Goal: Task Accomplishment & Management: Use online tool/utility

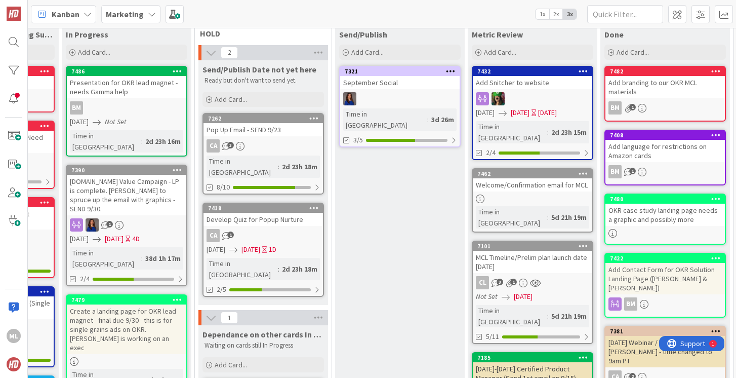
scroll to position [55, 393]
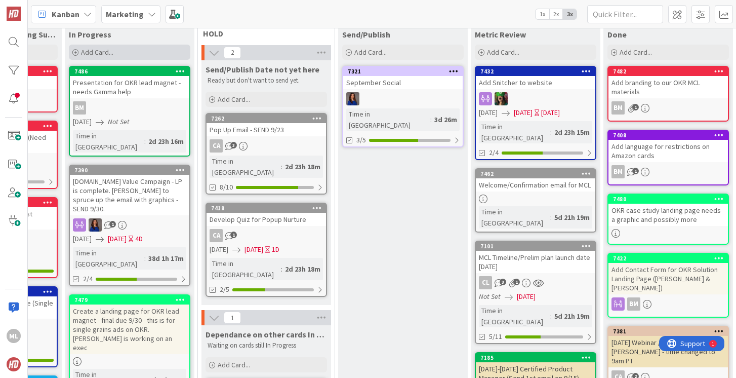
click at [114, 50] on div "Add Card..." at bounding box center [130, 52] width 122 height 15
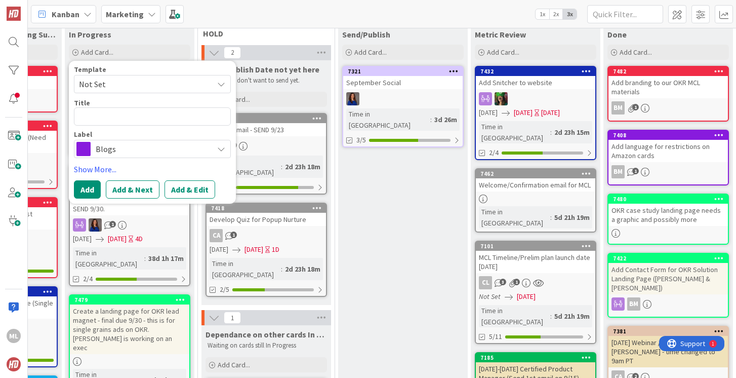
type textarea "x"
type textarea "M"
type textarea "x"
type textarea "MC"
type textarea "x"
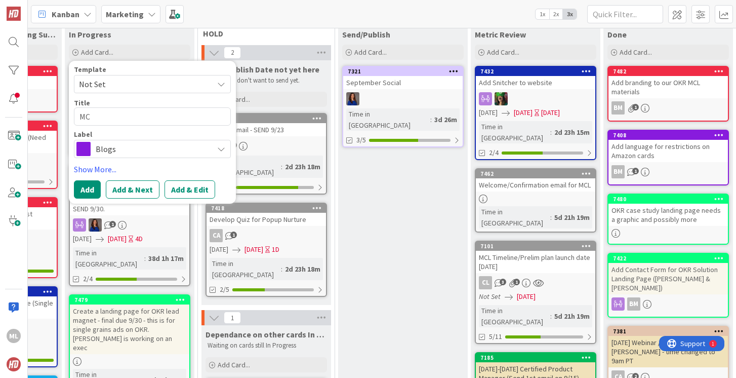
type textarea "MCL"
type textarea "x"
type textarea "MCL"
type textarea "x"
type textarea "MCL -"
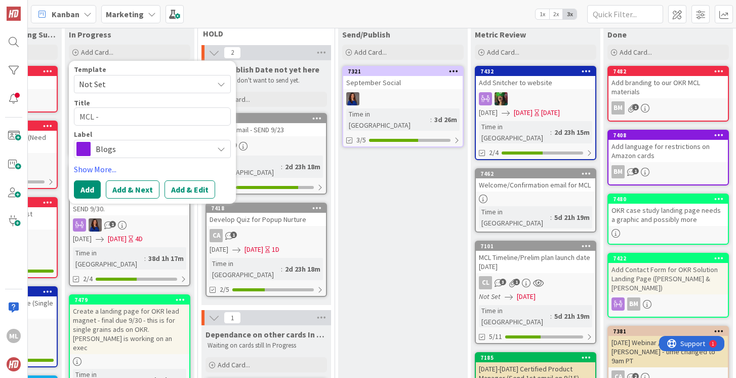
type textarea "x"
type textarea "MCL -"
type textarea "x"
type textarea "MCL - 2"
type textarea "x"
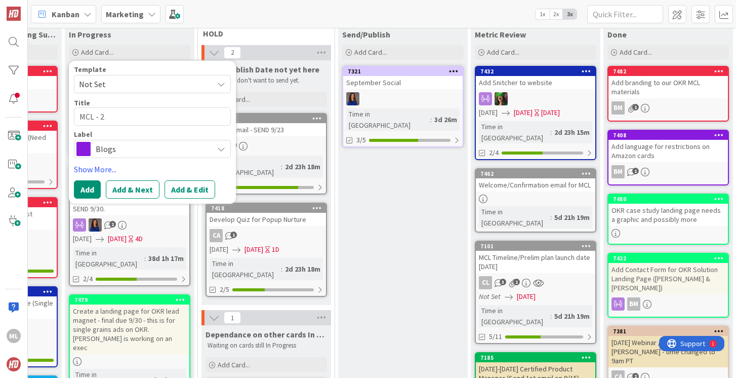
type textarea "MCL - 2"
type textarea "x"
type textarea "MCL - 2"
type textarea "x"
type textarea "MCL - 2n"
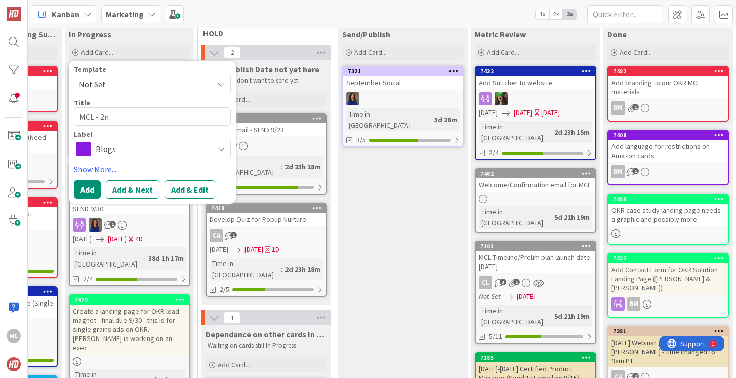
type textarea "x"
type textarea "MCL - 2nd"
type textarea "x"
type textarea "MCL - 2nd"
type textarea "x"
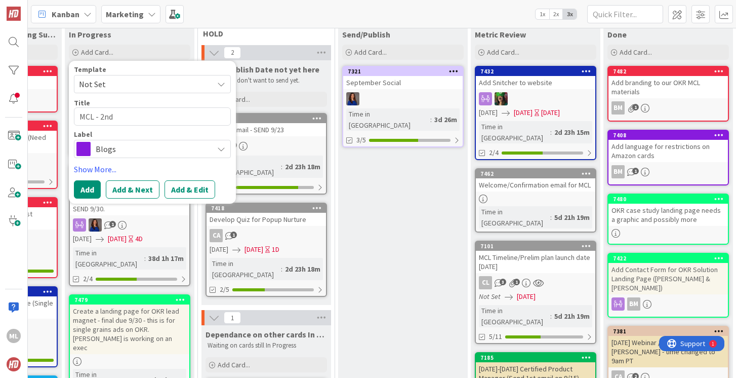
type textarea "MCL - 2nd a"
type textarea "x"
type textarea "MCL - 2nd an"
type textarea "x"
type textarea "MCL - 2nd and"
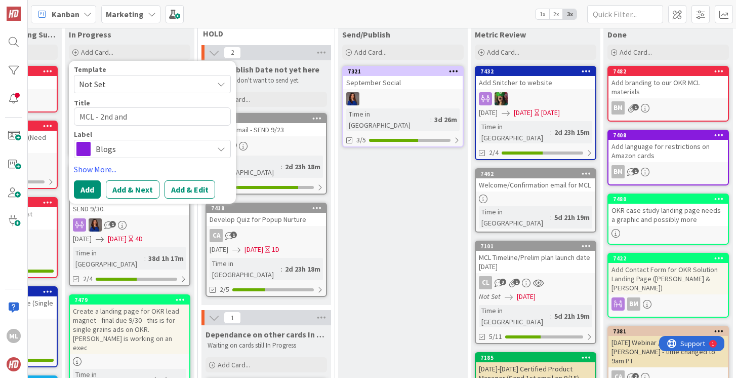
type textarea "x"
type textarea "MCL - 2nd and"
type textarea "x"
type textarea "MCL - 2nd and 3"
type textarea "x"
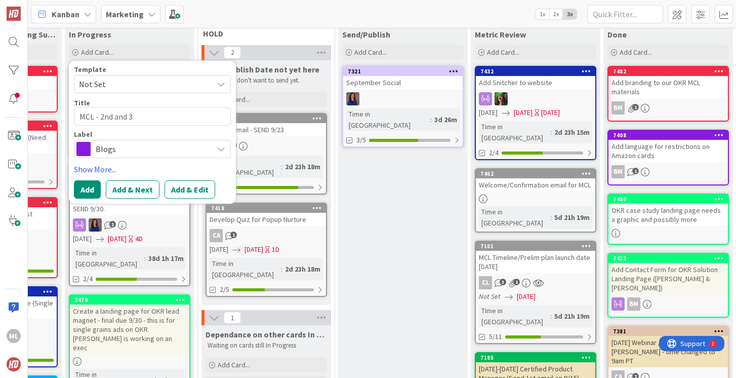
type textarea "MCL - 2nd and 3r"
type textarea "x"
type textarea "MCL - 2nd and 3rd"
type textarea "x"
type textarea "MCL - 2nd and 3rd"
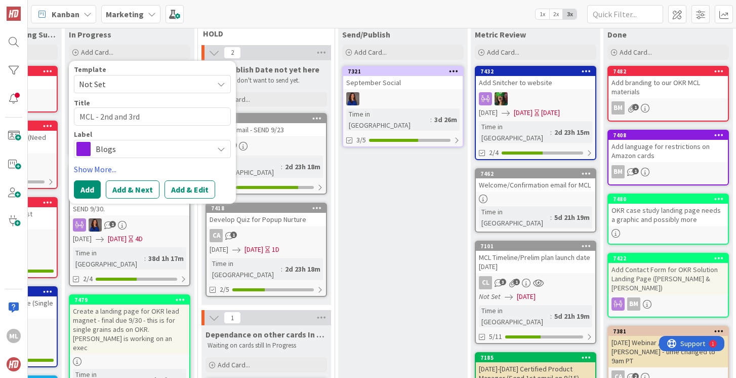
type textarea "x"
type textarea "MCL - 2nd and 3rd e"
type textarea "x"
type textarea "MCL - 2nd and 3rd em"
type textarea "x"
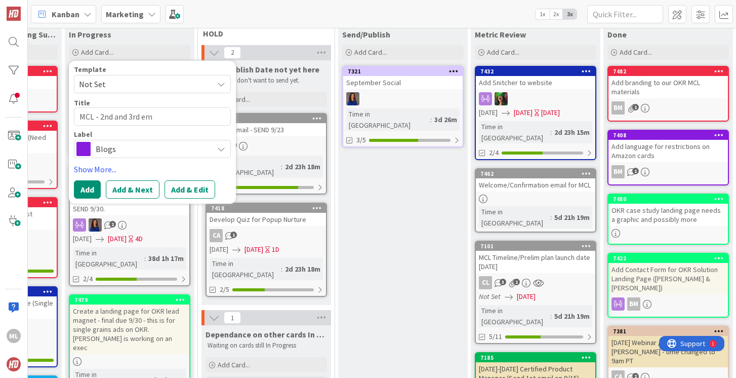
type textarea "MCL - 2nd and 3rd ema"
type textarea "x"
type textarea "MCL - 2nd and 3rd emai"
type textarea "x"
type textarea "MCL - 2nd and 3rd email"
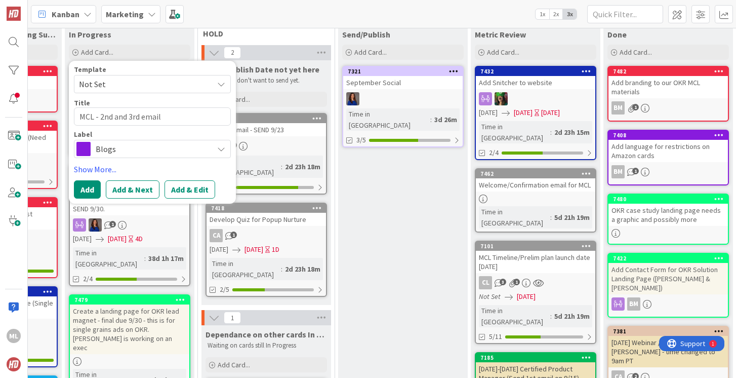
type textarea "x"
type textarea "MCL - 2nd and 3rd emai"
type textarea "x"
type textarea "MCL - 2nd and 3rd ema"
type textarea "x"
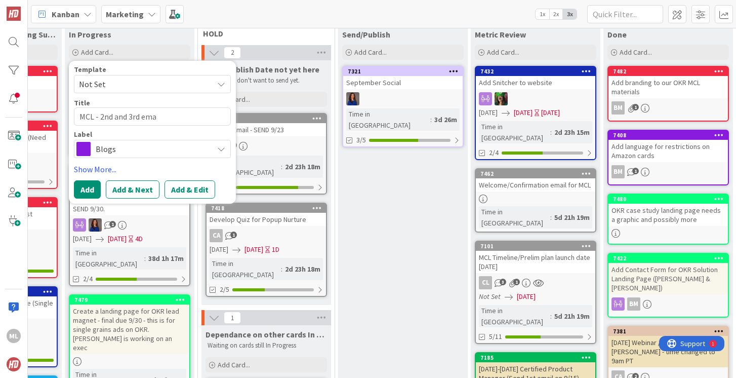
type textarea "MCL - 2nd and 3rd em"
type textarea "x"
type textarea "MCL - 2nd and 3rd e"
type textarea "x"
type textarea "MCL - 2nd and 3rd"
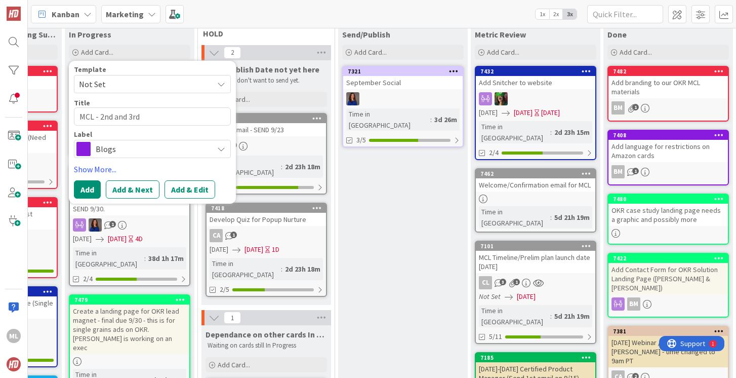
type textarea "x"
type textarea "MCL - 2nd and 3rd"
type textarea "x"
type textarea "MCL - 2nd and 3r"
type textarea "x"
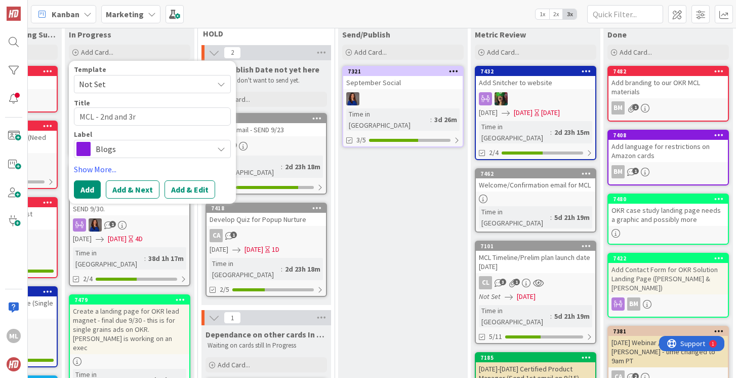
type textarea "MCL - 2nd and 3"
type textarea "x"
type textarea "MCL - 2nd and"
type textarea "x"
type textarea "MCL - 2nd and"
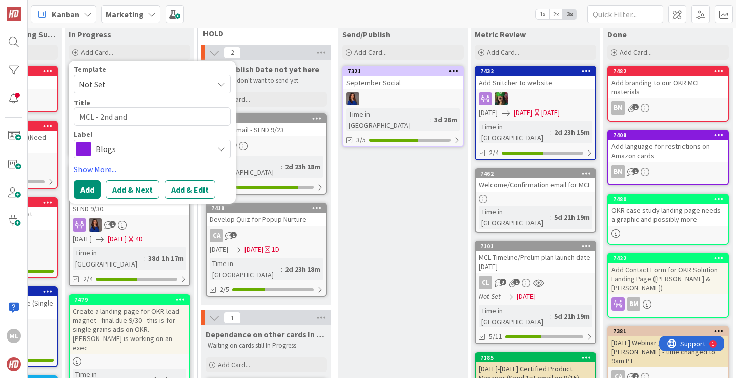
type textarea "x"
type textarea "MCL - 2nd an"
type textarea "x"
type textarea "MCL - 2nd a"
type textarea "x"
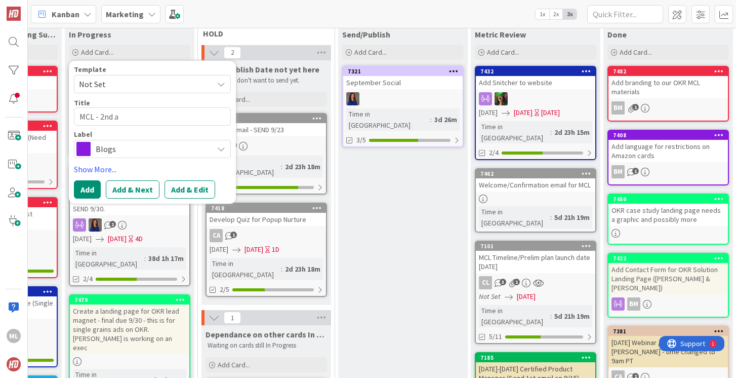
type textarea "MCL - 2nd"
type textarea "x"
type textarea "MCL - 2nd e"
type textarea "x"
type textarea "MCL - 2nd em"
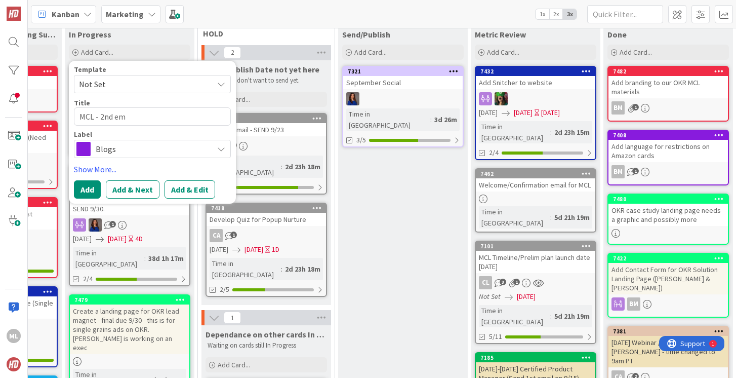
type textarea "x"
type textarea "MCL - 2nd ema"
type textarea "x"
type textarea "MCL - 2nd emai"
type textarea "x"
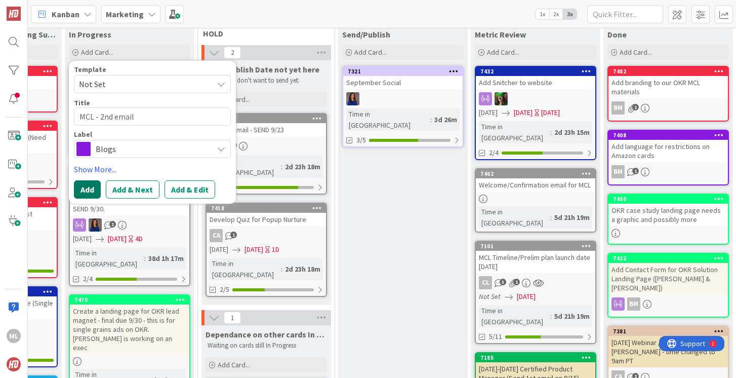
type textarea "MCL - 2nd email"
click at [83, 189] on button "Add" at bounding box center [87, 189] width 27 height 18
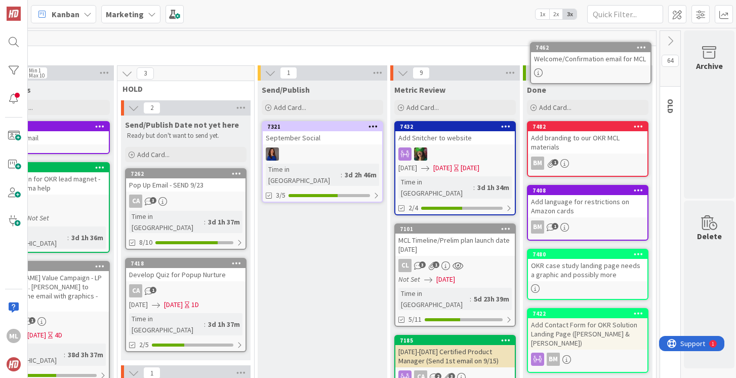
scroll to position [0, 475]
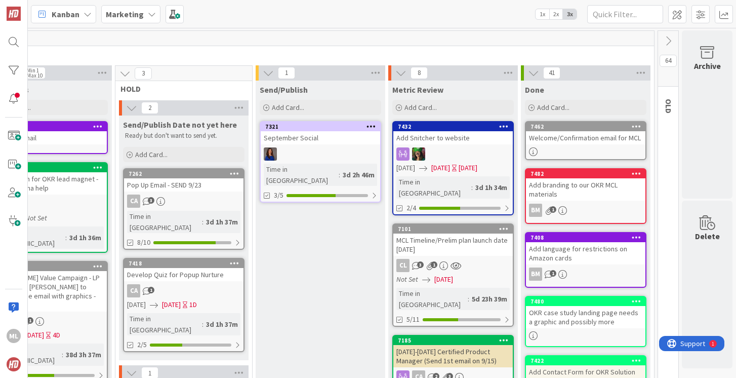
click at [439, 234] on div "MCL Timeline/Prelim plan launch date [DATE]" at bounding box center [452, 244] width 119 height 22
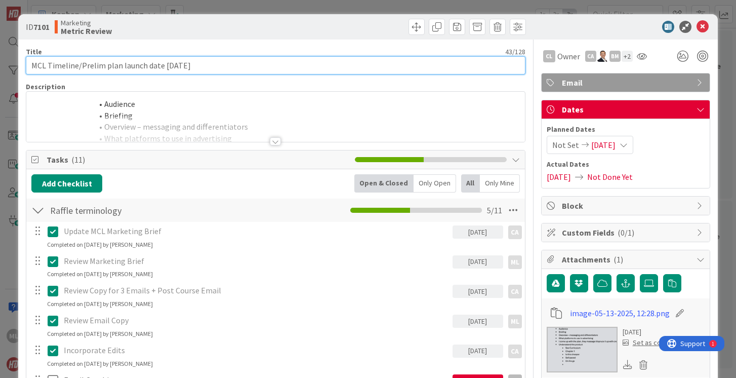
click at [209, 63] on input "MCL Timeline/Prelim plan launch date [DATE]" at bounding box center [275, 65] width 499 height 18
type input "MCL Timeline/Prelim plan launch date [DATE] = CAM can you give metrics on how m…"
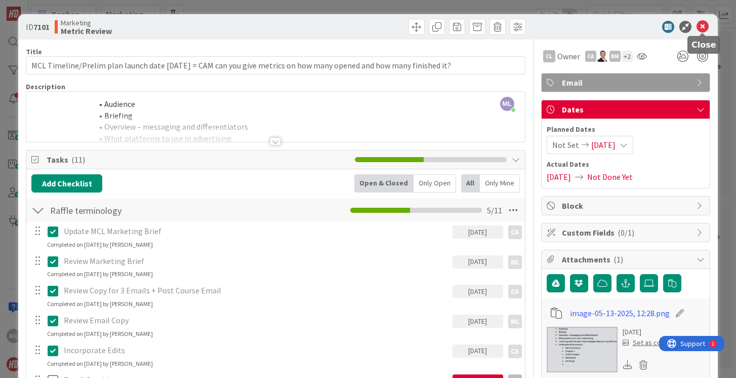
click at [705, 27] on icon at bounding box center [703, 27] width 12 height 12
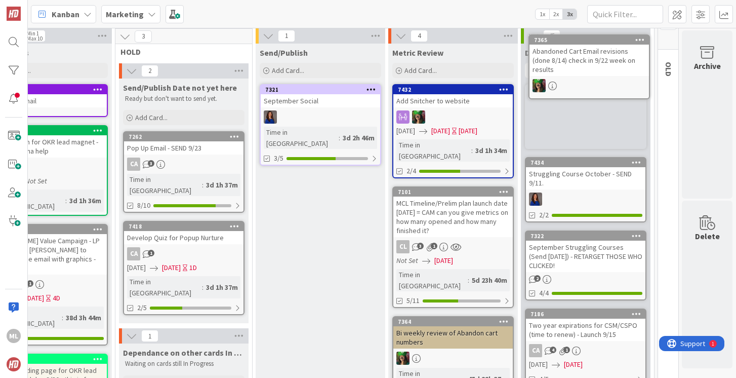
scroll to position [0, 475]
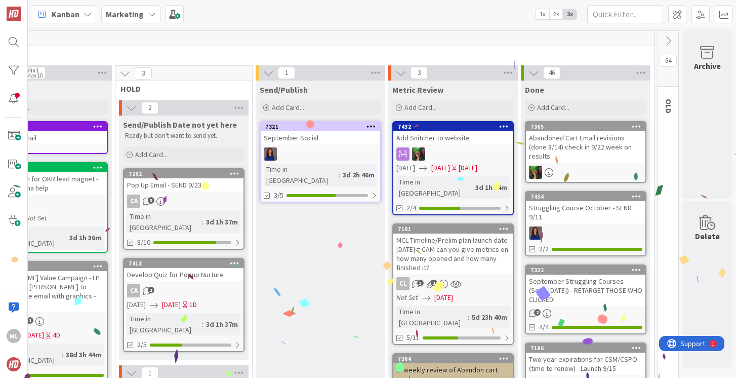
click at [473, 137] on div "Add Snitcher to website" at bounding box center [452, 137] width 119 height 13
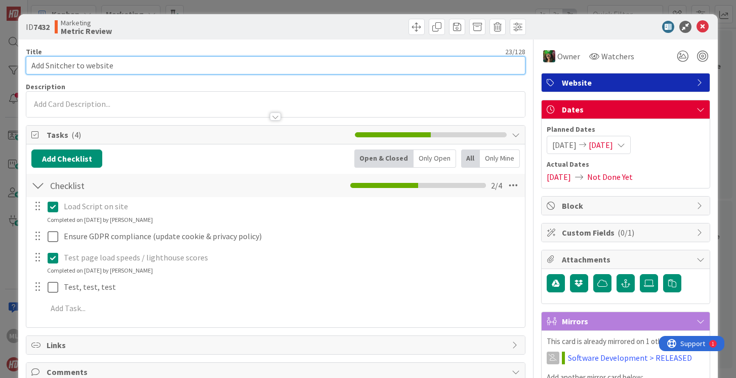
click at [135, 66] on input "Add Snitcher to website" at bounding box center [275, 65] width 499 height 18
type input "Add Snitcher to website - Cam is there anything we need to know/update?"
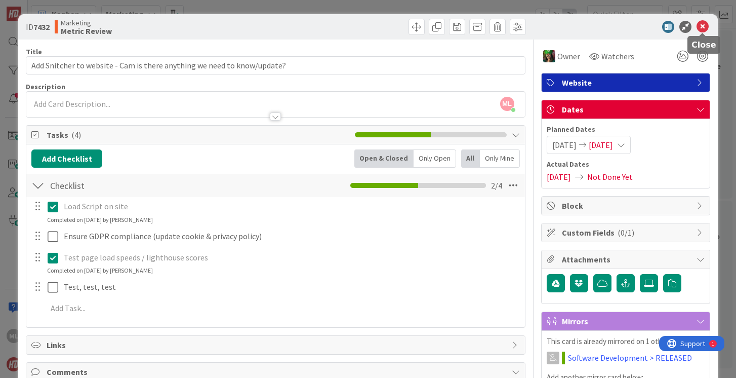
click at [707, 26] on icon at bounding box center [703, 27] width 12 height 12
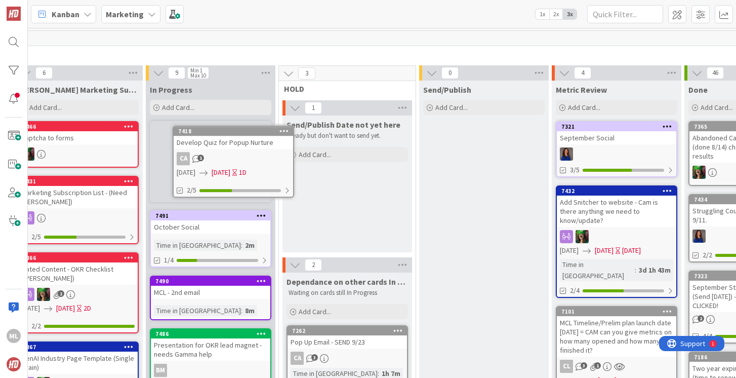
scroll to position [0, 311]
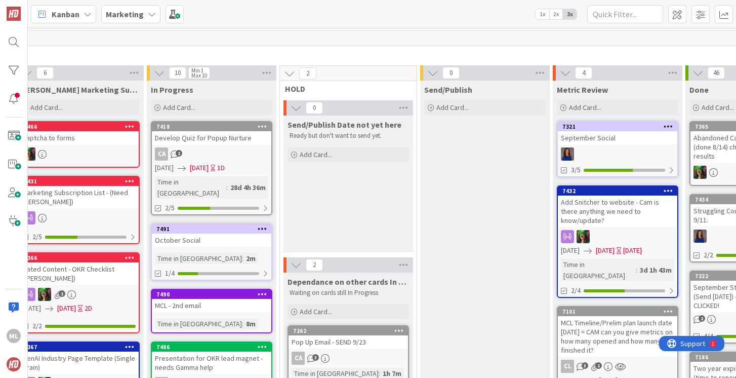
click at [219, 141] on div "Develop Quiz for Popup Nurture" at bounding box center [211, 137] width 119 height 13
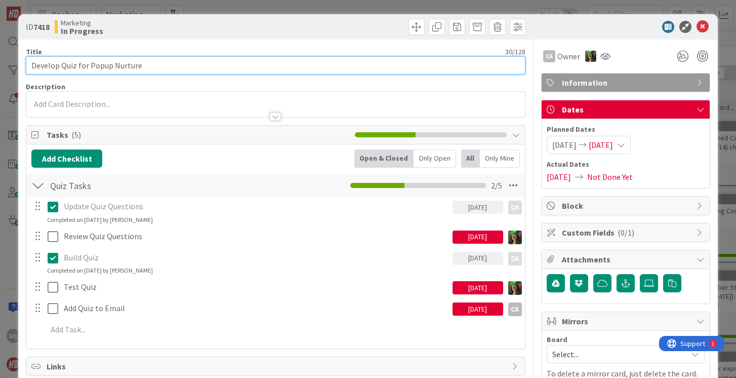
click at [167, 66] on input "Develop Quiz for Popup Nurture" at bounding box center [275, 65] width 499 height 18
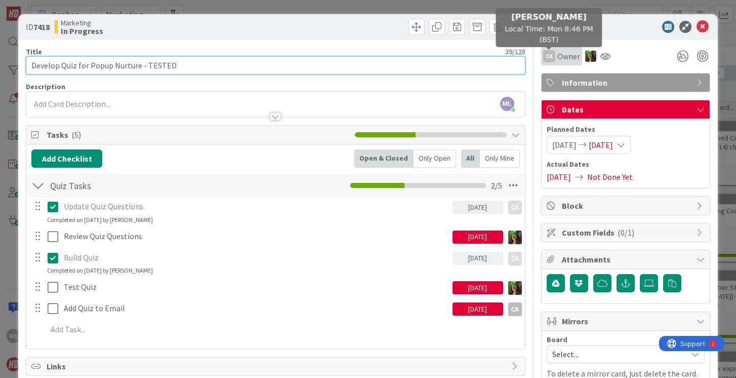
type input "Develop Quiz for Popup Nurture - TESTED"
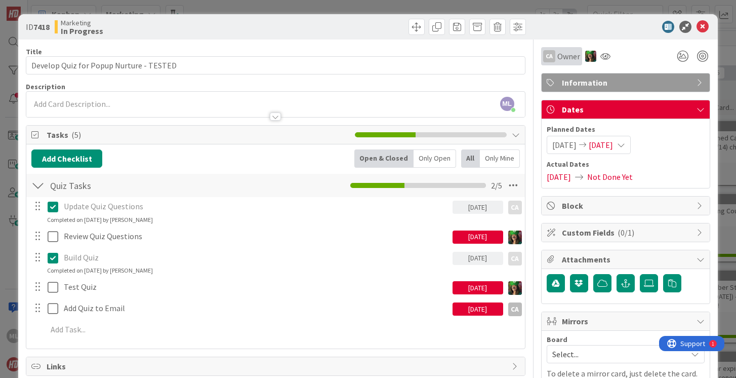
click at [562, 58] on span "Owner" at bounding box center [568, 56] width 23 height 12
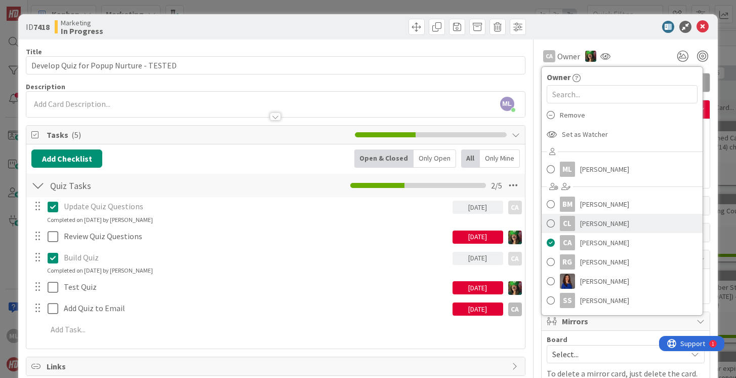
click at [552, 223] on span at bounding box center [551, 223] width 8 height 15
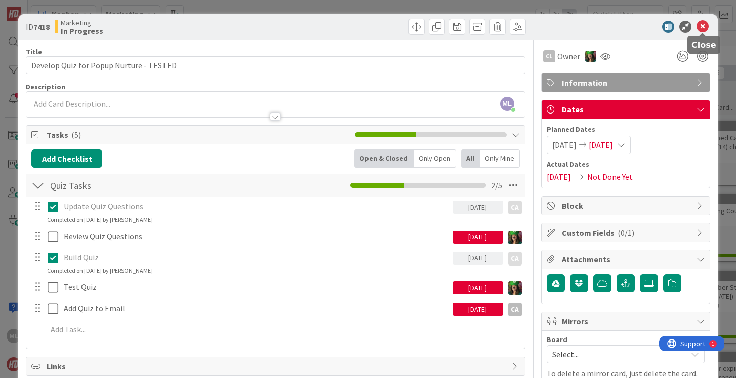
click at [704, 26] on icon at bounding box center [703, 27] width 12 height 12
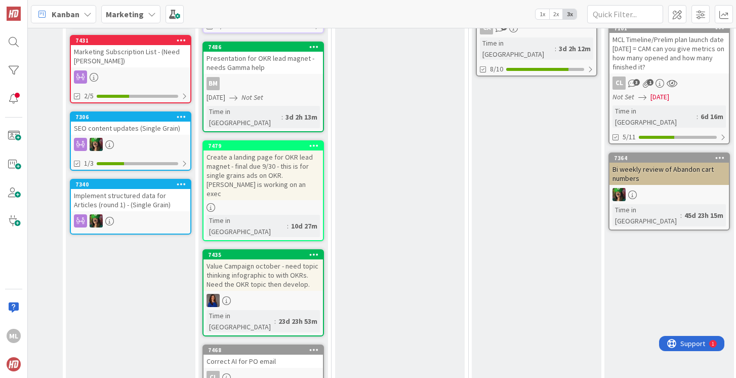
scroll to position [0, 259]
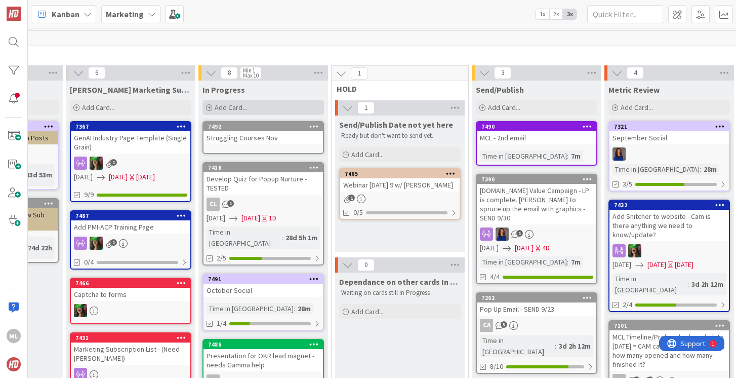
click at [239, 104] on span "Add Card..." at bounding box center [231, 107] width 32 height 9
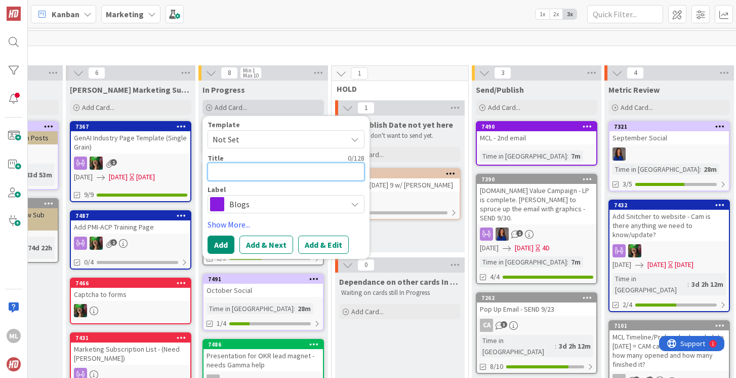
type textarea "x"
type textarea "R"
type textarea "x"
type textarea "Re"
type textarea "x"
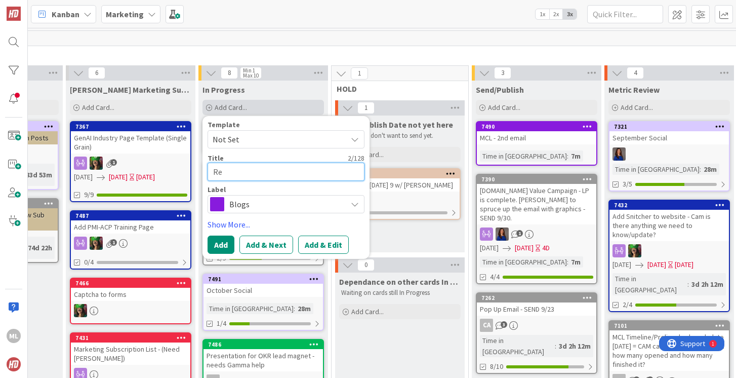
type textarea "Res"
type textarea "x"
type textarea "Resa"
type textarea "x"
type textarea "Rese"
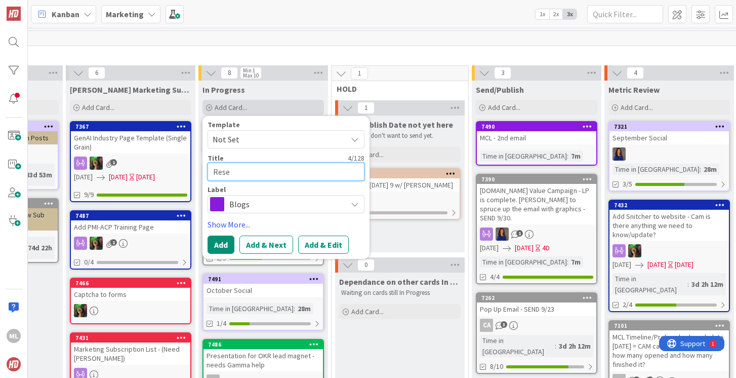
type textarea "x"
type textarea "Resea"
type textarea "x"
type textarea "Resear"
type textarea "x"
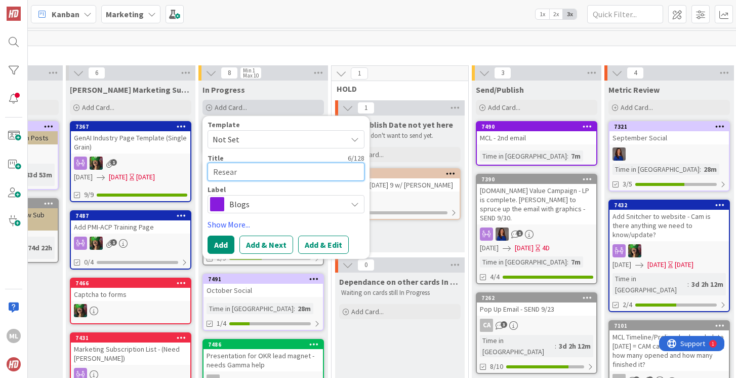
type textarea "Researc"
type textarea "x"
type textarea "Research"
type textarea "x"
type textarea "Research"
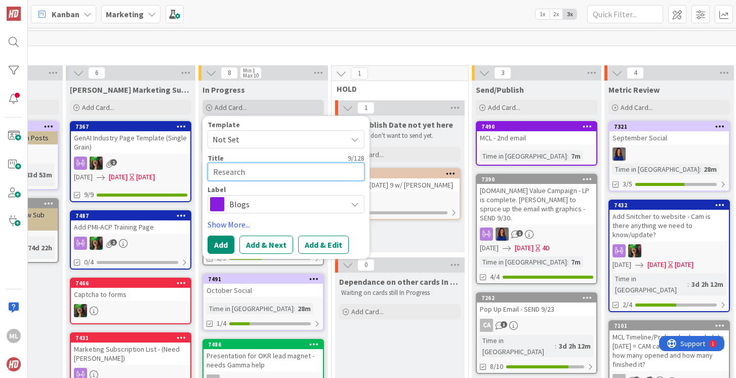
type textarea "x"
type textarea "Research C"
type textarea "x"
type textarea "Research CS"
type textarea "x"
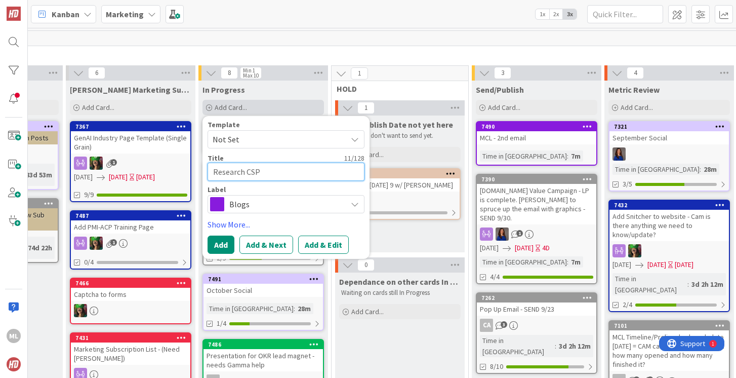
type textarea "Research CSPO"
type textarea "x"
type textarea "Research CSPO"
type textarea "x"
type textarea "Research CSPO P"
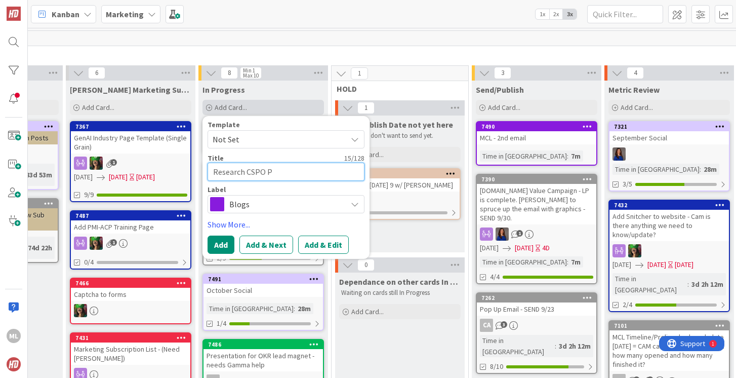
type textarea "x"
type textarea "Research CSPO Ph"
type textarea "x"
type textarea "Research CSPO Pha"
type textarea "x"
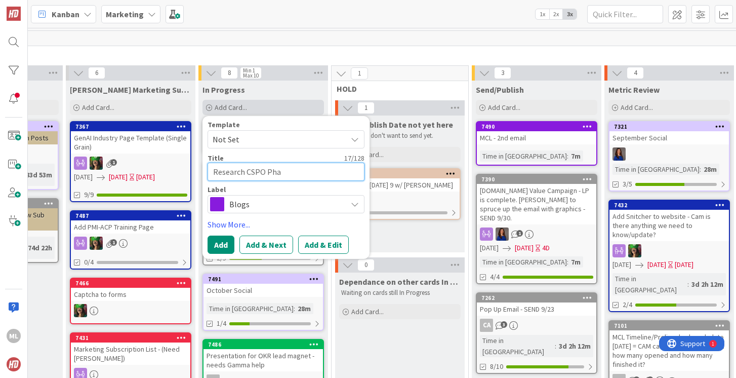
type textarea "Research CSPO [PERSON_NAME]"
type textarea "x"
type textarea "Research CSPO Phant"
type textarea "x"
type textarea "Research CSPO Phanton"
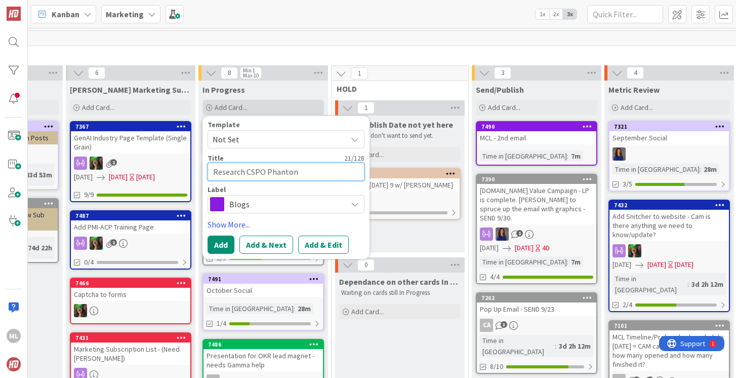
type textarea "x"
type textarea "Research CSPO Phanton"
type textarea "x"
type textarea "Research CSPO Phanton"
type textarea "x"
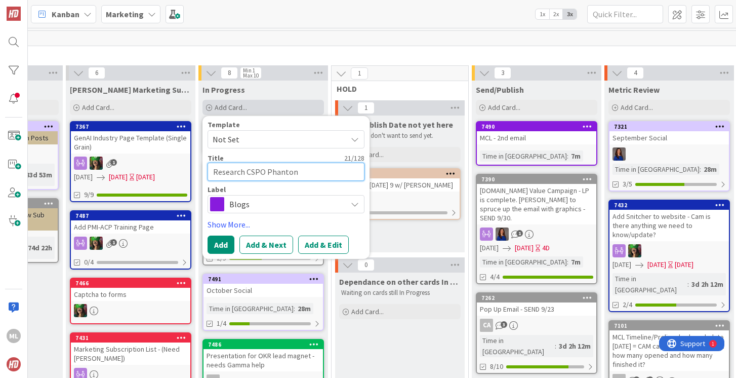
type textarea "Research CSPO Phanto"
type textarea "x"
type textarea "Research CSPO Phantom"
type textarea "x"
type textarea "Research CSPO Phantom e"
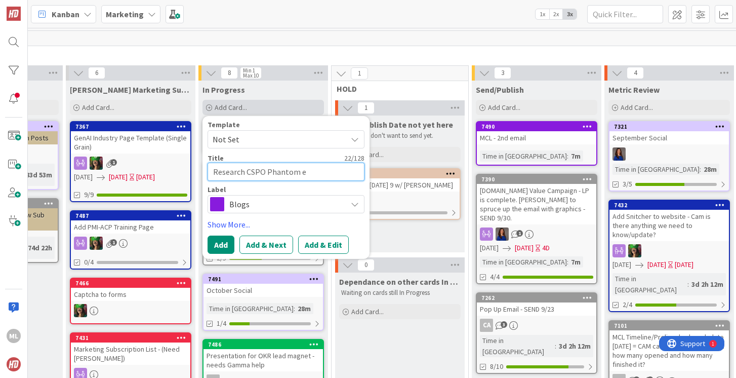
type textarea "x"
type textarea "Research CSPO Phantom em"
type textarea "x"
type textarea "Research CSPO Phantom ema"
type textarea "x"
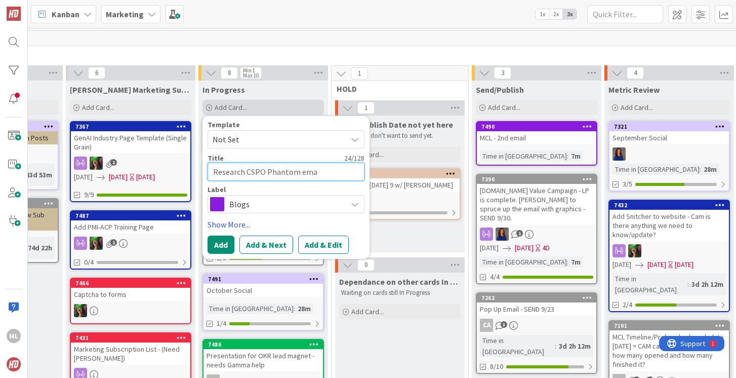
type textarea "Research CSPO Phantom emai"
type textarea "x"
type textarea "Research CSPO Phantom email"
type textarea "x"
type textarea "Research CSPO Phantom email"
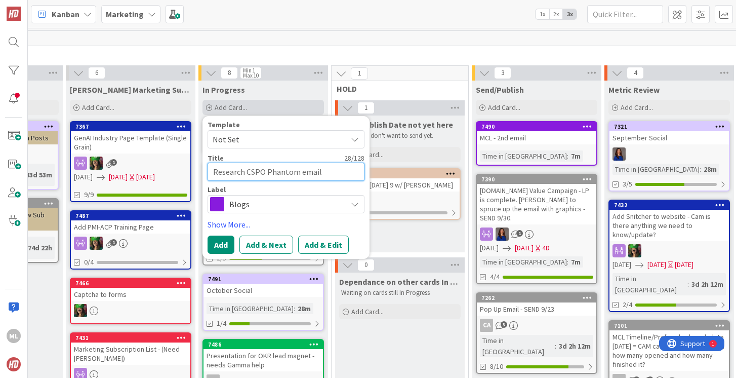
type textarea "x"
type textarea "Research CSPO Phantom email -"
type textarea "x"
type textarea "Research CSPO Phantom email -"
type textarea "x"
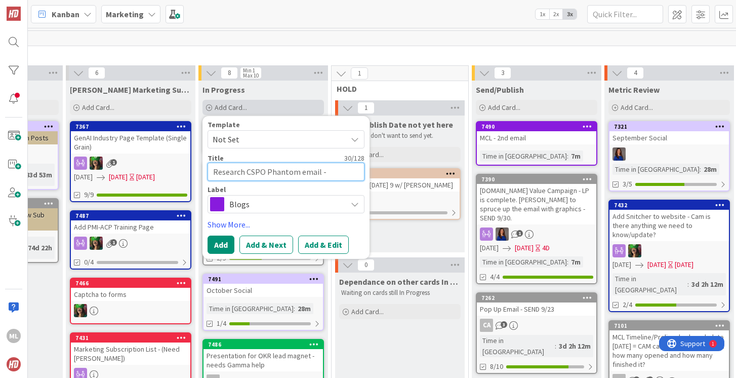
type textarea "Research CSPO Phantom email - c"
type textarea "x"
type textarea "Research CSPO Phantom email - ca"
type textarea "x"
type textarea "Research CSPO Phantom email - can"
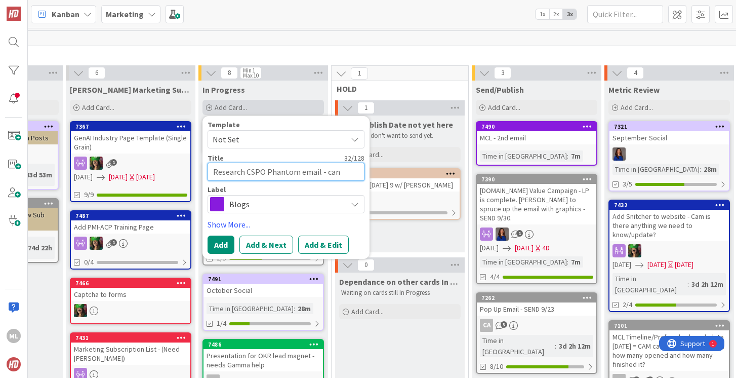
type textarea "x"
type textarea "Research CSPO Phantom email - can w"
type textarea "x"
type textarea "Research CSPO Phantom email - can we"
type textarea "x"
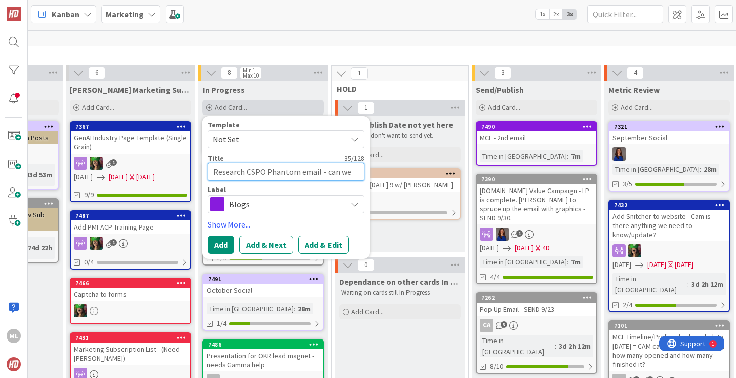
type textarea "Research CSPO Phantom email - can we"
type textarea "x"
type textarea "Au"
type textarea "x"
type textarea "Aud"
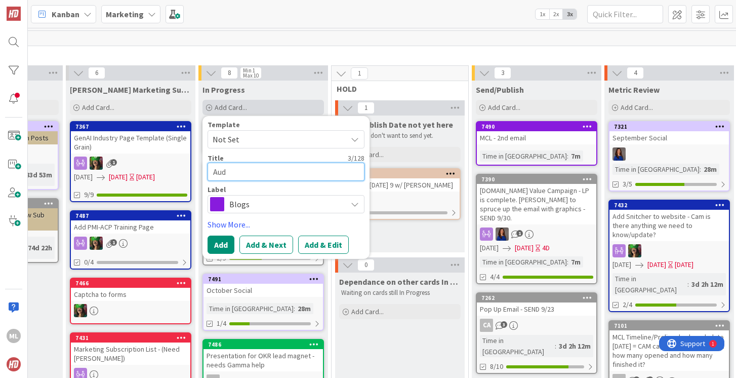
type textarea "x"
type textarea "Audi"
type textarea "x"
type textarea "Audit"
type textarea "x"
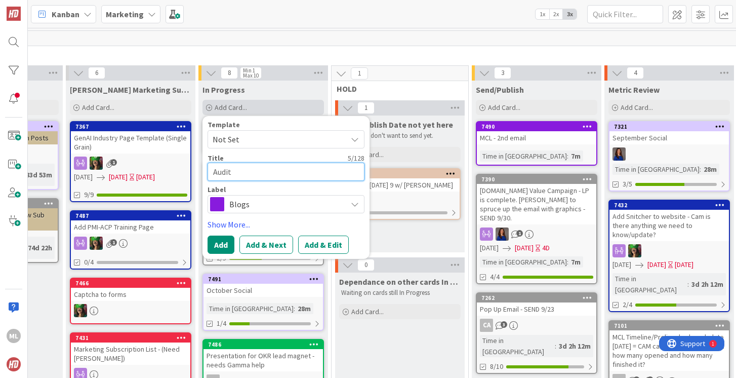
type textarea "Audit"
type textarea "x"
type textarea "Audit C"
type textarea "x"
type textarea "Audit CS"
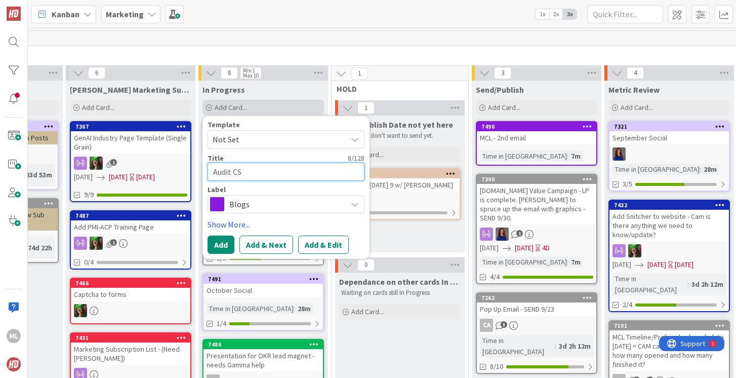
type textarea "x"
type textarea "Audit CSP"
type textarea "x"
type textarea "Audit CSPO"
type textarea "x"
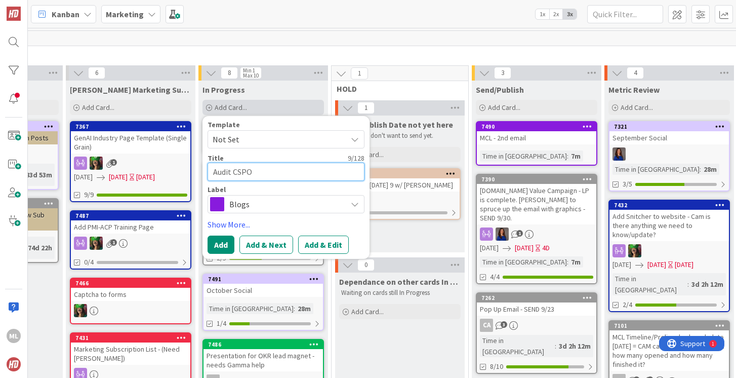
type textarea "Audit CSPO"
type textarea "x"
type textarea "Audit CSPO N"
type textarea "x"
type textarea "Audit CSPO Nu"
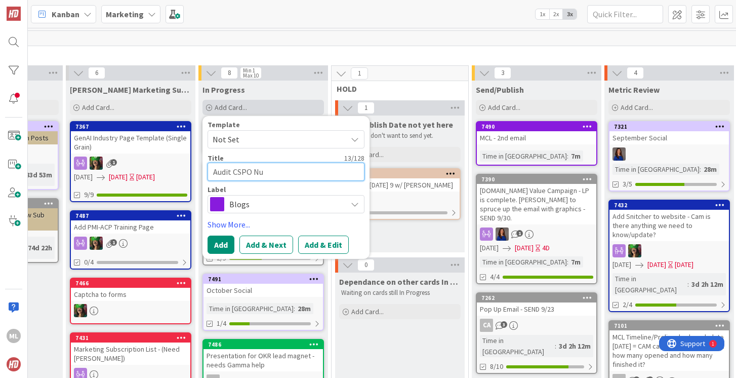
type textarea "x"
type textarea "Audit CSPO Nur"
type textarea "x"
type textarea "Audit CSPO Nu"
type textarea "x"
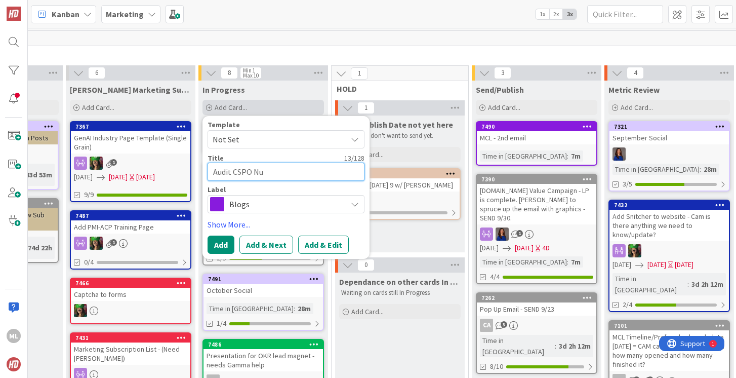
type textarea "Audit CSPO N"
type textarea "x"
type textarea "Audit CSPO"
type textarea "x"
type textarea "Audit CSPO v"
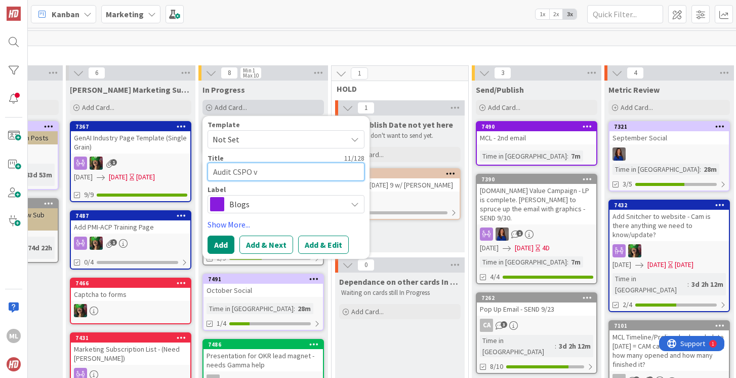
type textarea "x"
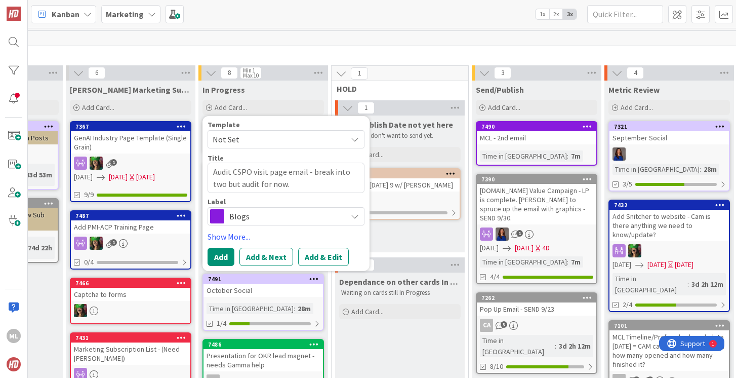
click at [293, 217] on span "Blogs" at bounding box center [285, 216] width 112 height 14
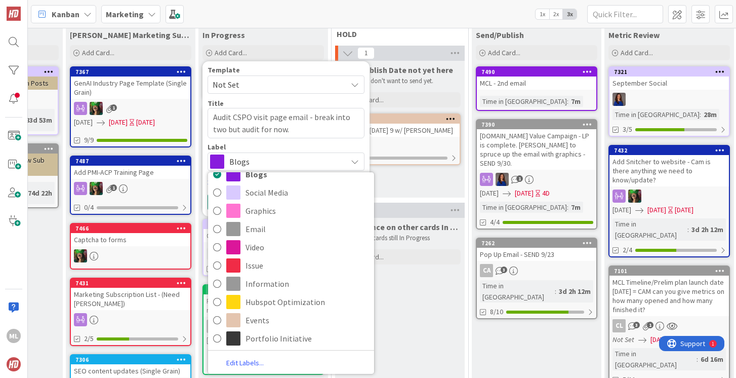
scroll to position [55, 259]
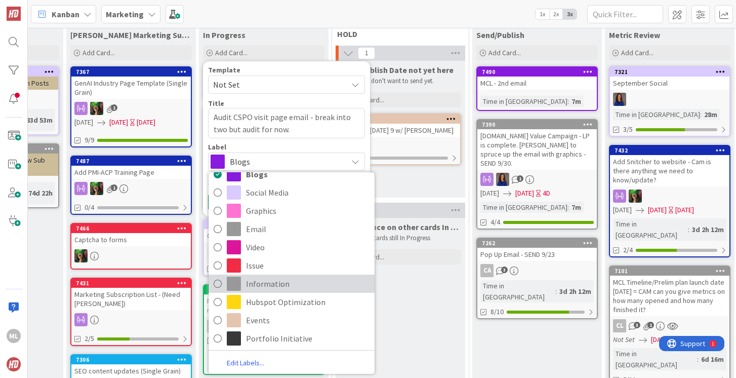
click at [215, 279] on icon at bounding box center [218, 283] width 8 height 15
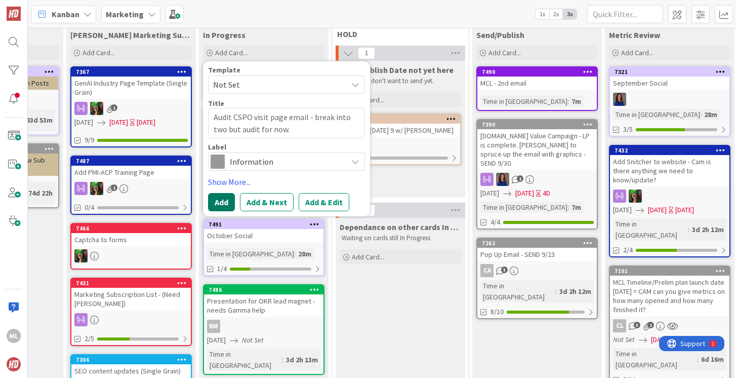
click at [222, 197] on button "Add" at bounding box center [221, 202] width 27 height 18
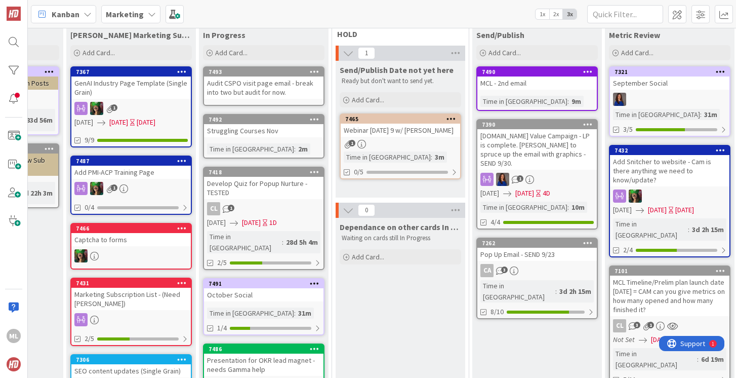
click at [259, 88] on div "Audit CSPO visit page email - break into two but audit for now." at bounding box center [263, 87] width 119 height 22
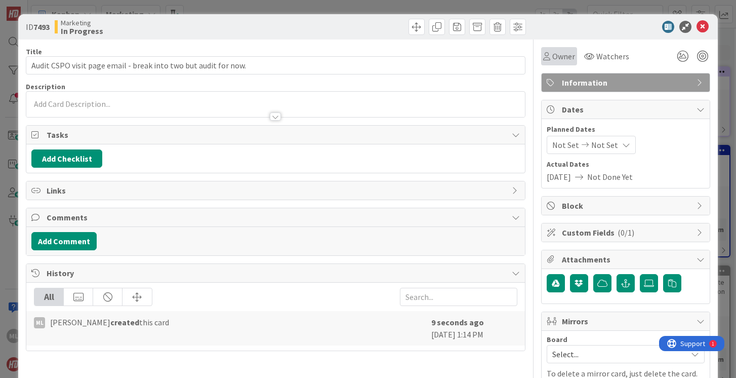
click at [570, 52] on span "Owner" at bounding box center [563, 56] width 23 height 12
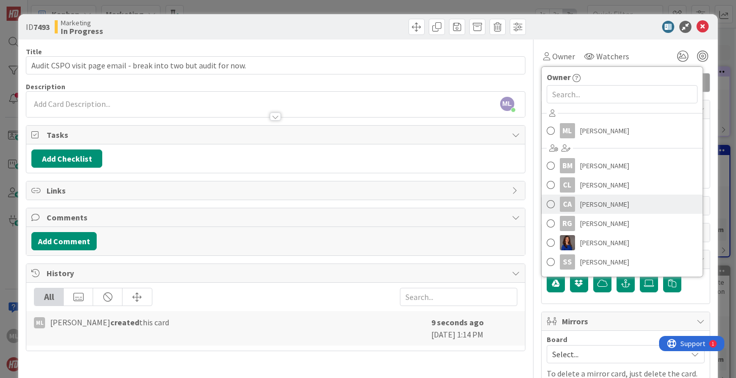
click at [548, 204] on span at bounding box center [551, 203] width 8 height 15
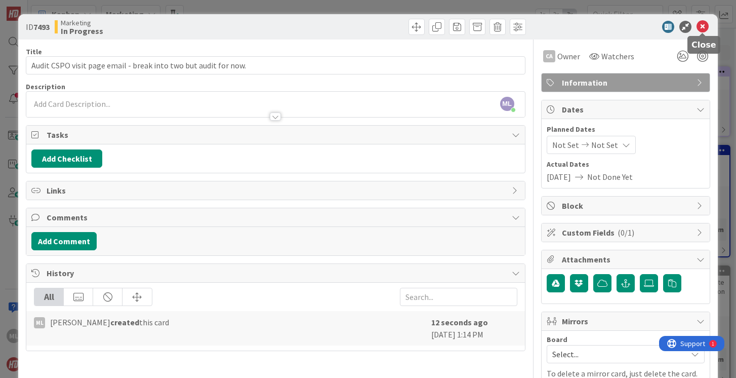
click at [703, 24] on icon at bounding box center [703, 27] width 12 height 12
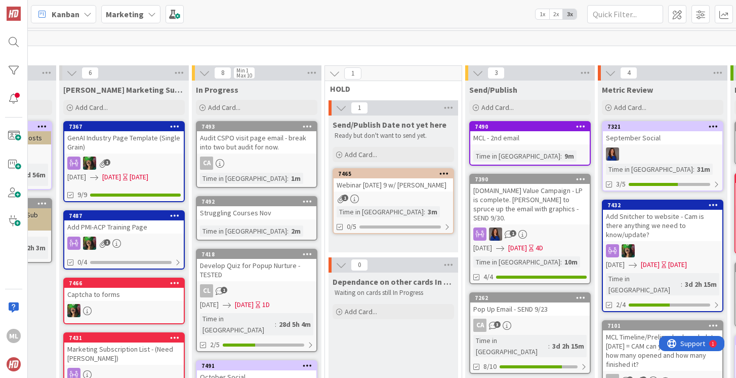
scroll to position [0, 257]
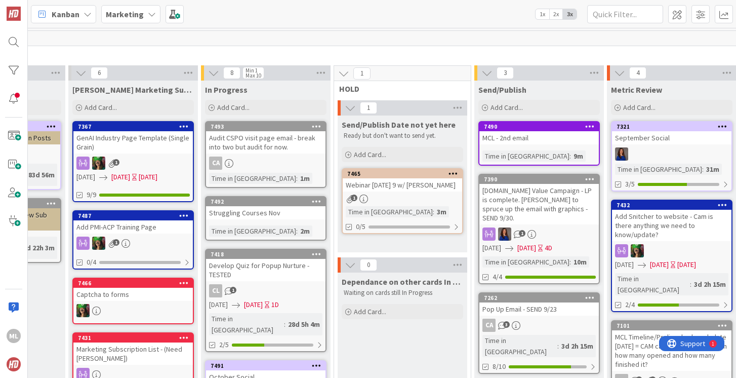
drag, startPoint x: 452, startPoint y: 135, endPoint x: 278, endPoint y: 286, distance: 230.1
click at [125, 11] on b "Marketing" at bounding box center [125, 14] width 38 height 10
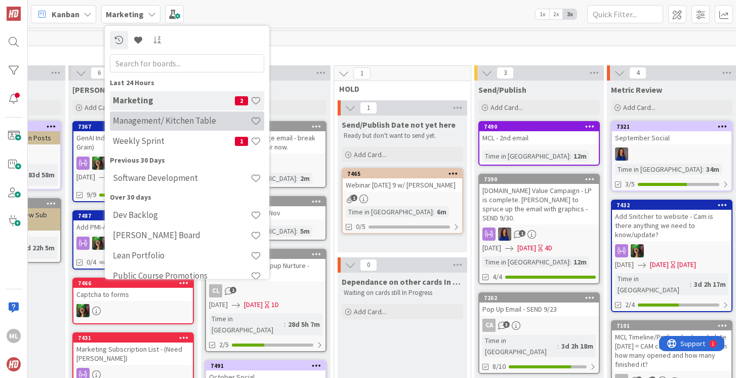
click at [131, 113] on div "Management/ Kitchen Table" at bounding box center [187, 120] width 154 height 19
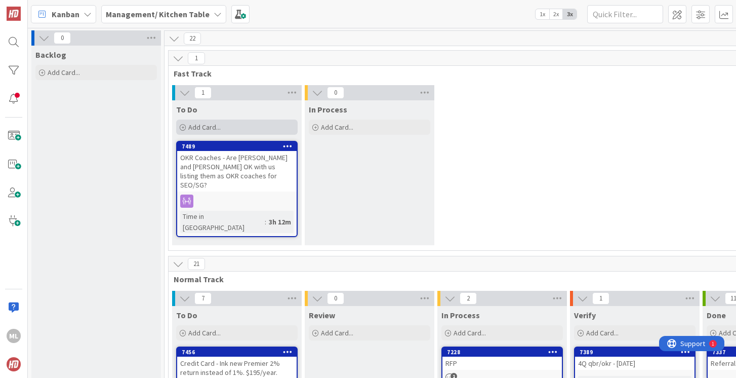
click at [207, 125] on span "Add Card..." at bounding box center [204, 127] width 32 height 9
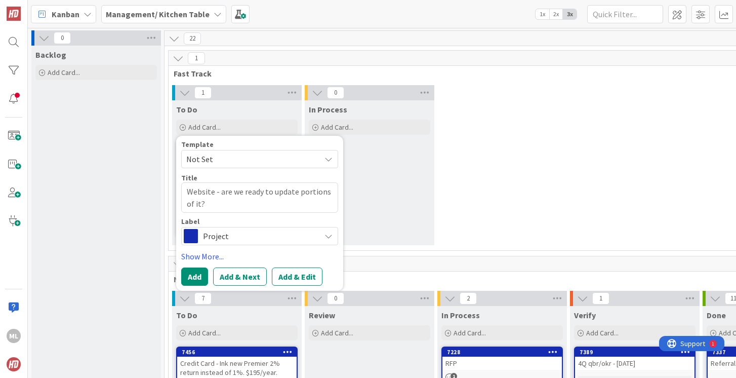
click at [233, 234] on span "Project" at bounding box center [259, 236] width 112 height 14
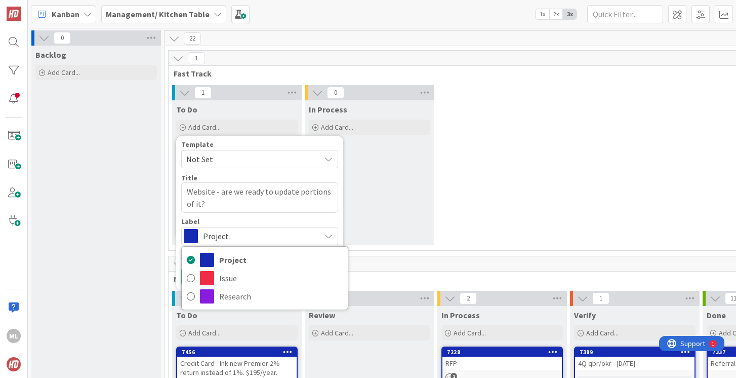
click at [233, 235] on span "Project" at bounding box center [259, 236] width 112 height 14
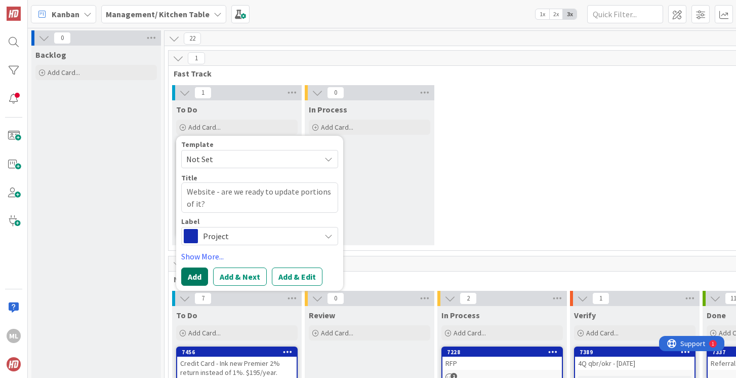
click at [189, 277] on button "Add" at bounding box center [194, 276] width 27 height 18
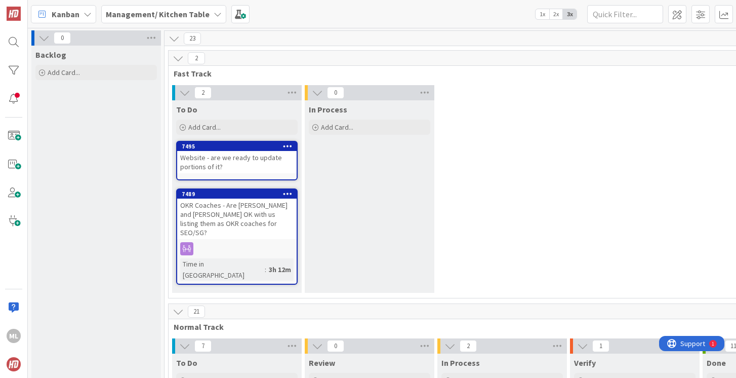
click at [232, 161] on div "Website - are we ready to update portions of it?" at bounding box center [236, 162] width 119 height 22
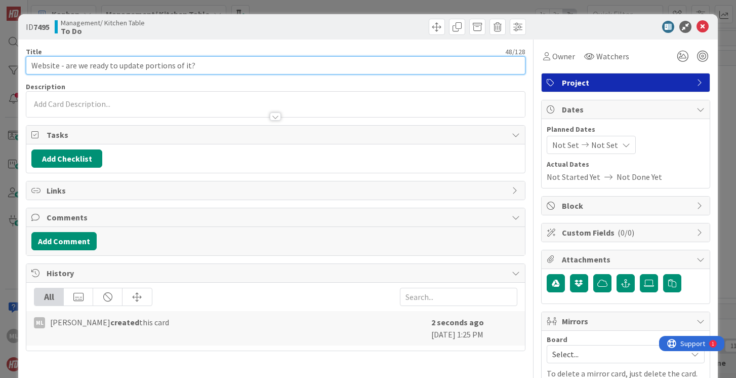
click at [240, 62] on input "Website - are we ready to update portions of it?" at bounding box center [275, 65] width 499 height 18
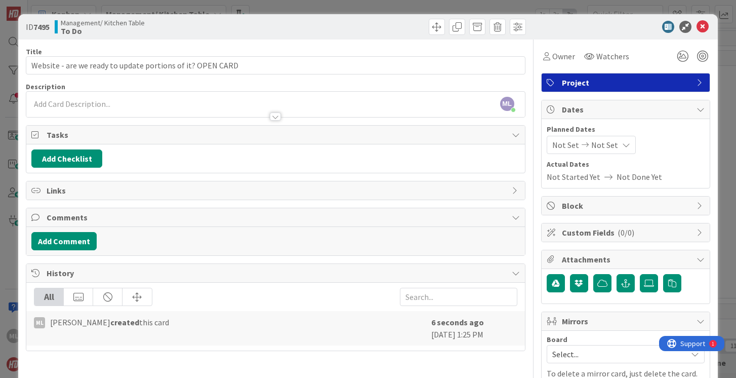
click at [176, 100] on div "ML [PERSON_NAME] just joined" at bounding box center [275, 104] width 498 height 25
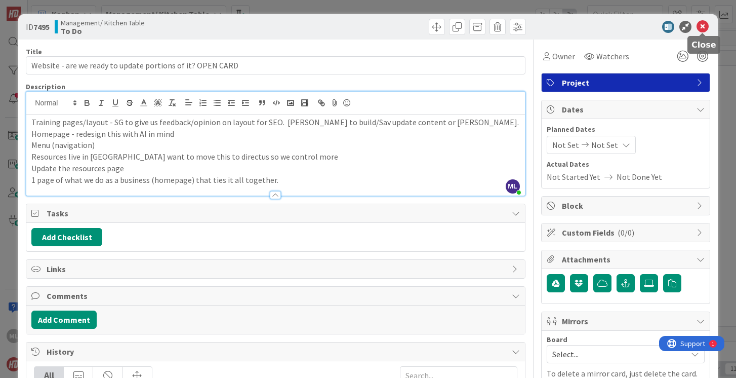
click at [701, 26] on icon at bounding box center [703, 27] width 12 height 12
